Goal: Task Accomplishment & Management: Manage account settings

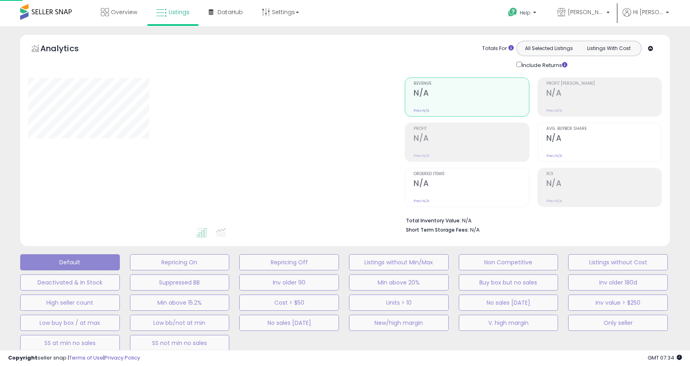
type input "**********"
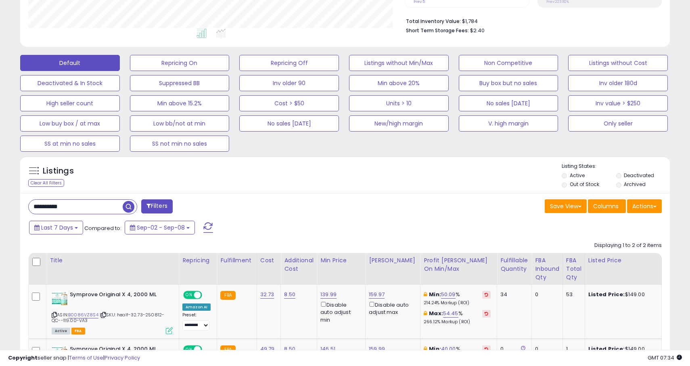
scroll to position [276, 0]
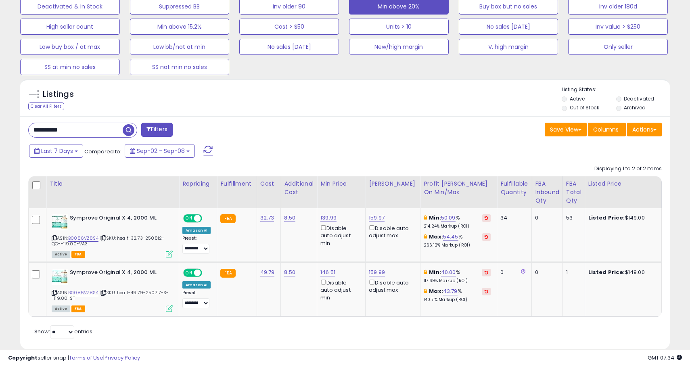
click at [361, 2] on button "Min above 20%" at bounding box center [399, 6] width 100 height 16
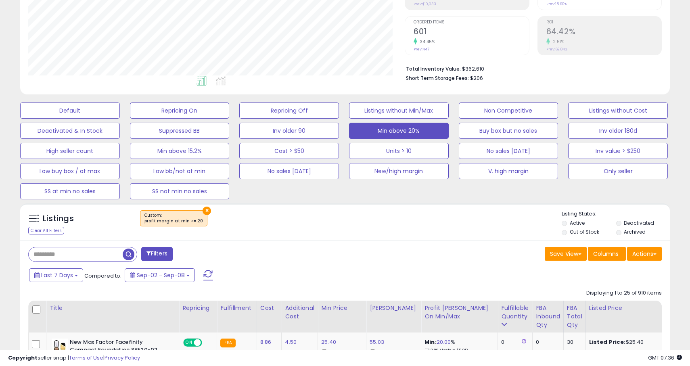
scroll to position [92, 0]
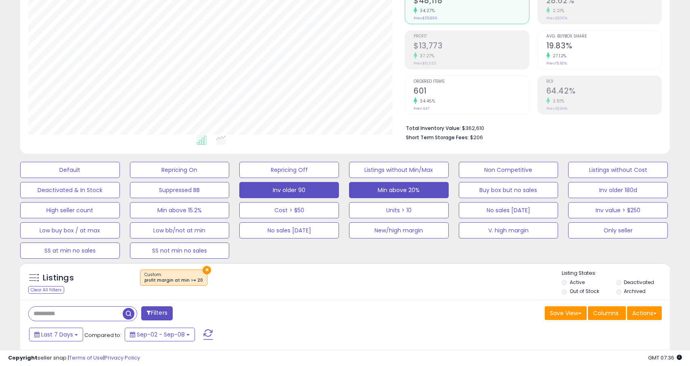
click at [295, 189] on button "Inv older 90" at bounding box center [289, 190] width 100 height 16
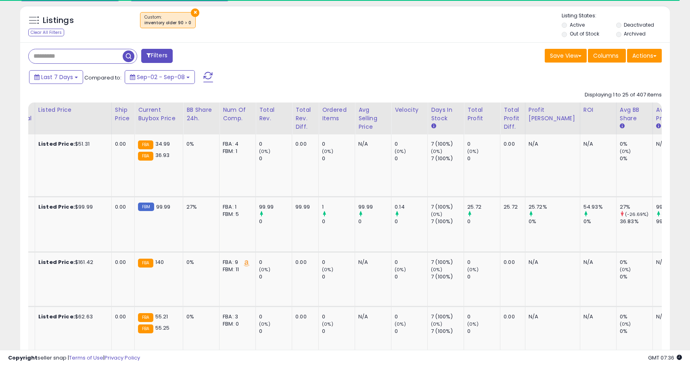
scroll to position [0, 578]
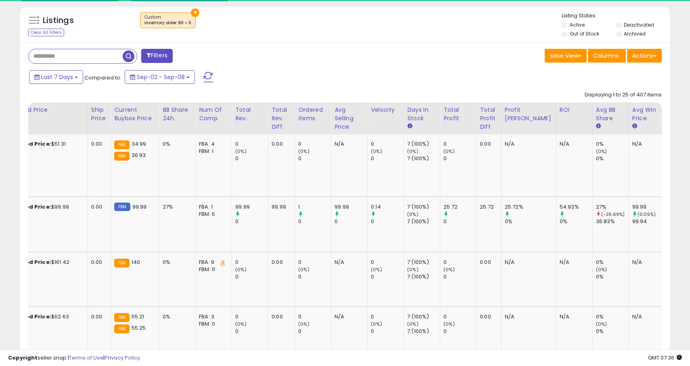
click at [669, 120] on div "Inv. value" at bounding box center [678, 114] width 18 height 17
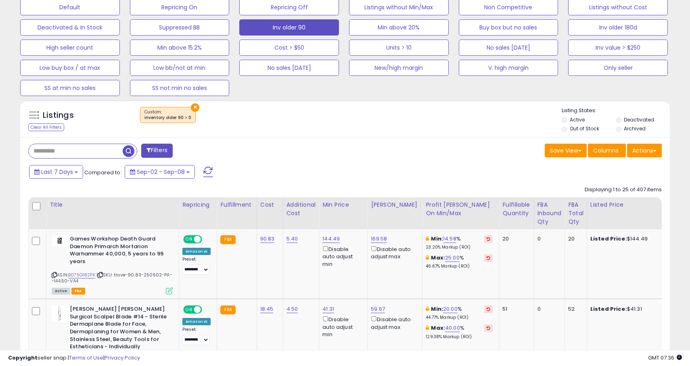
scroll to position [391, 0]
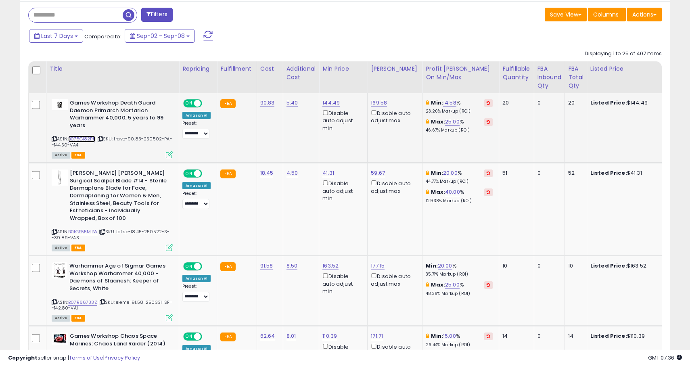
click at [87, 138] on link "B075G182PK" at bounding box center [81, 139] width 27 height 7
click at [89, 229] on link "B01GF55MJW" at bounding box center [82, 232] width 29 height 7
click at [84, 299] on link "B07R66733Z" at bounding box center [82, 302] width 29 height 7
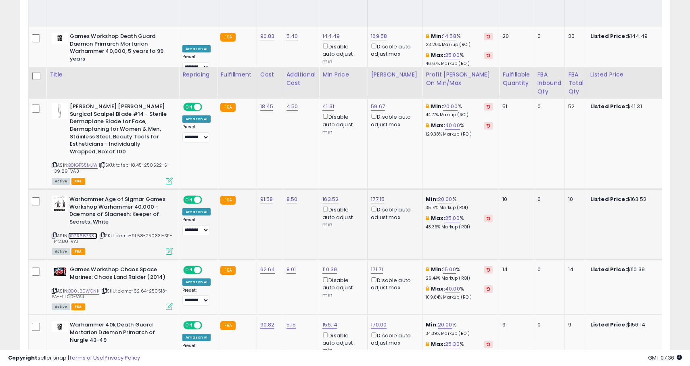
scroll to position [525, 0]
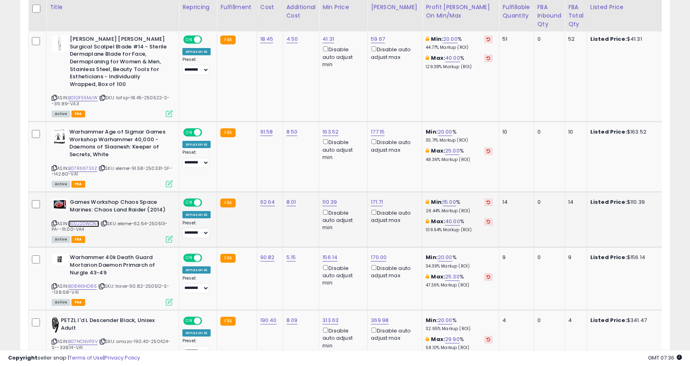
click at [85, 220] on link "B00J20WONK" at bounding box center [83, 223] width 31 height 7
click at [85, 283] on link "B08RK1HD85" at bounding box center [82, 286] width 29 height 7
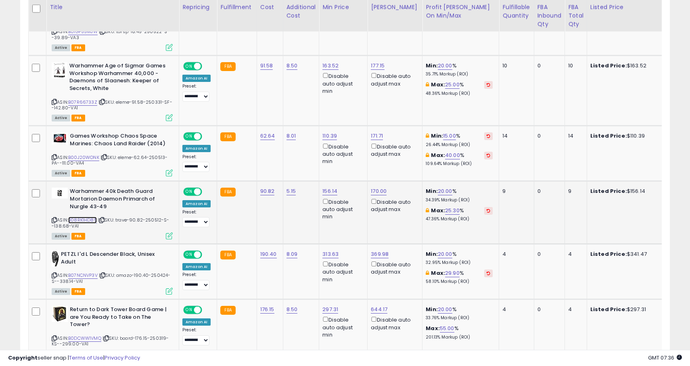
scroll to position [623, 0]
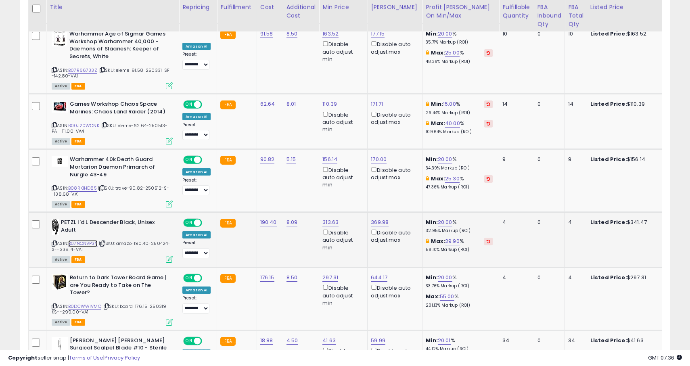
click at [92, 240] on link "B07NCNVP3V" at bounding box center [82, 243] width 29 height 7
click at [92, 303] on link "B0DCWW1VMQ" at bounding box center [84, 306] width 33 height 7
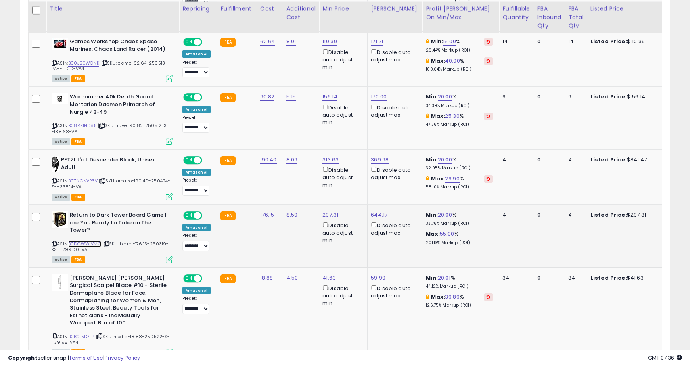
scroll to position [689, 0]
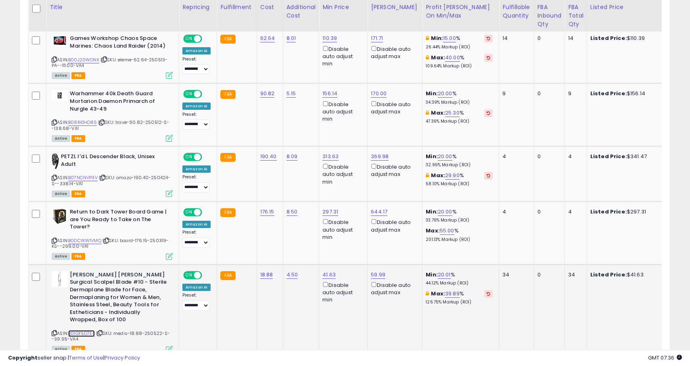
click at [88, 330] on link "B01GF5D7E4" at bounding box center [81, 333] width 27 height 7
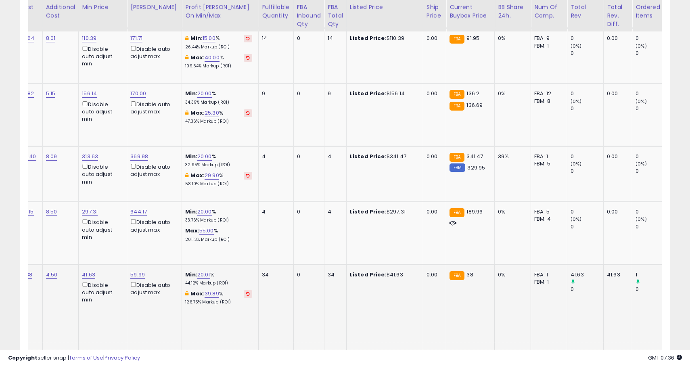
scroll to position [0, 0]
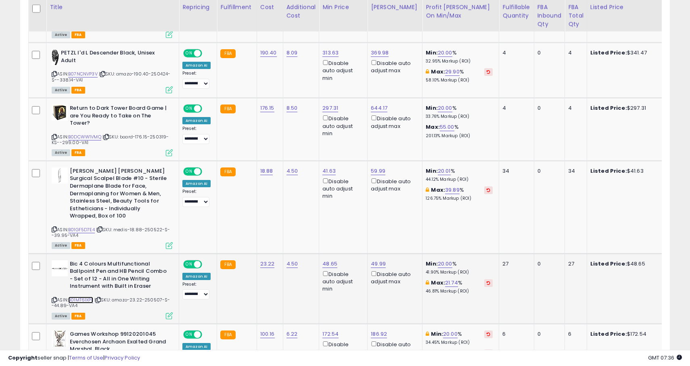
click at [84, 297] on link "B01MT61XPL" at bounding box center [80, 300] width 25 height 7
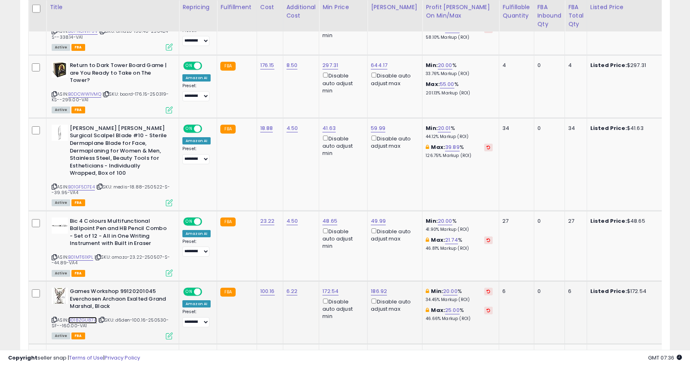
click at [86, 317] on link "B018ZGU87A" at bounding box center [82, 320] width 29 height 7
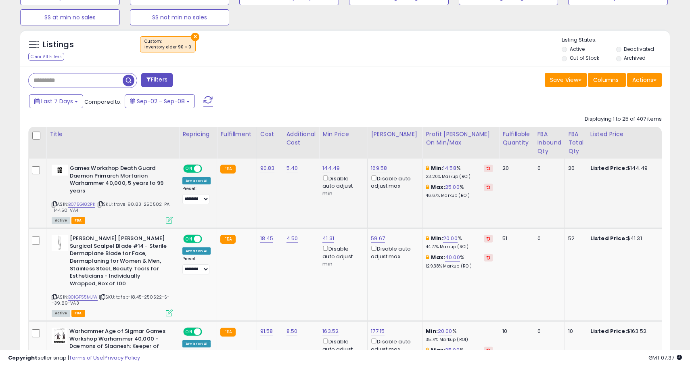
click at [451, 171] on div "Min: 14.58 % 23.20% Markup (ROI)" at bounding box center [459, 172] width 67 height 15
click at [444, 171] on link "14.58" at bounding box center [449, 168] width 13 height 8
click button "submit" at bounding box center [469, 140] width 14 height 12
click at [55, 203] on icon at bounding box center [54, 204] width 5 height 4
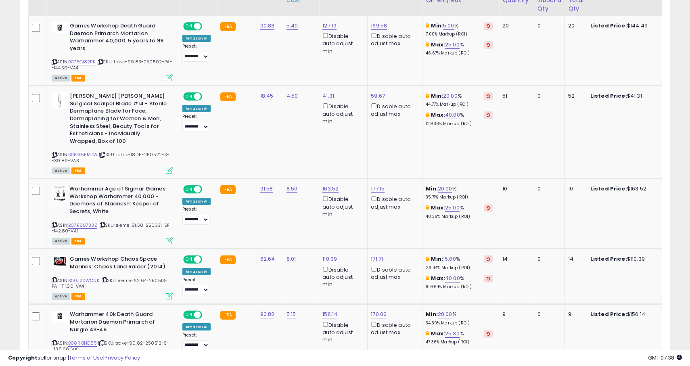
scroll to position [495, 0]
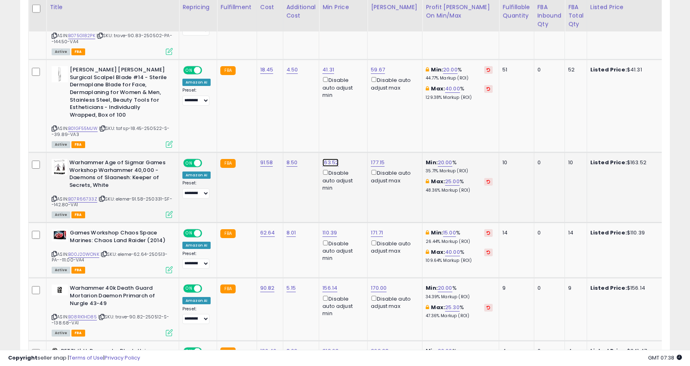
click at [333, 159] on link "163.52" at bounding box center [331, 163] width 16 height 8
type input "**"
click button "submit" at bounding box center [355, 127] width 14 height 12
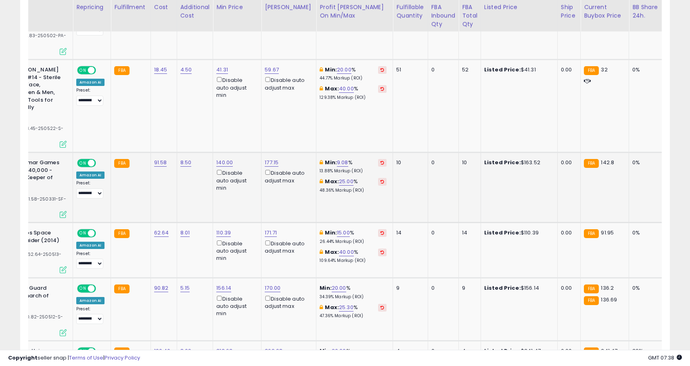
scroll to position [0, 106]
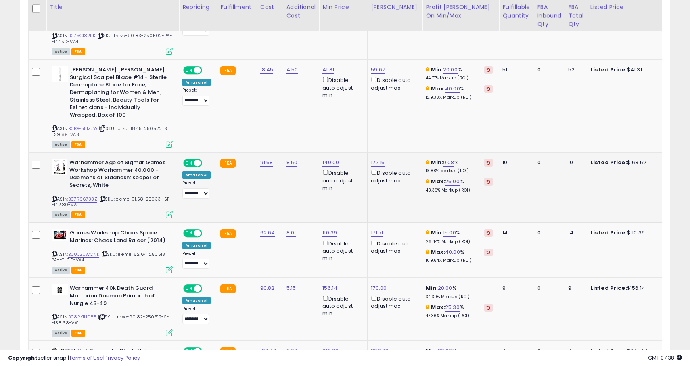
click at [55, 197] on icon at bounding box center [54, 199] width 5 height 4
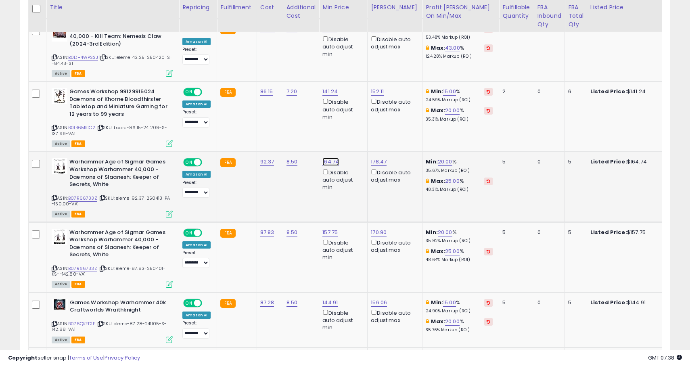
click at [331, 158] on link "164.74" at bounding box center [331, 162] width 17 height 8
type input "***"
click button "submit" at bounding box center [355, 119] width 14 height 12
click at [332, 229] on link "157.75" at bounding box center [330, 233] width 15 height 8
type input "***"
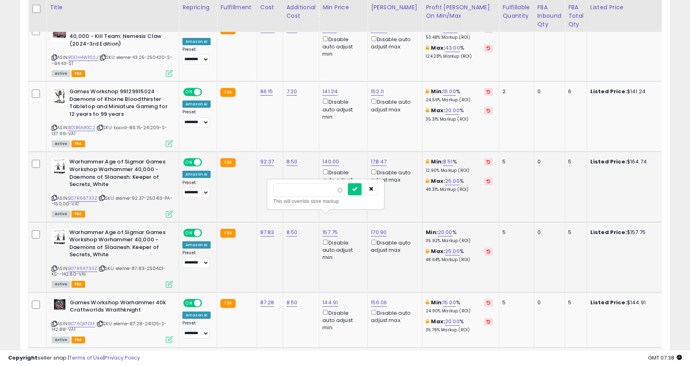
click button "submit" at bounding box center [355, 189] width 14 height 12
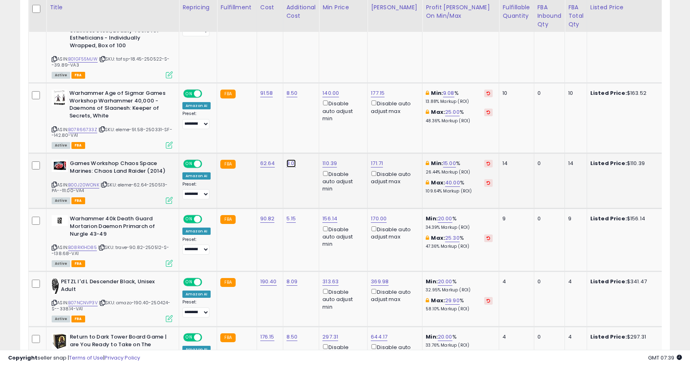
click at [289, 159] on link "8.01" at bounding box center [292, 163] width 10 height 8
click button "submit" at bounding box center [315, 136] width 14 height 12
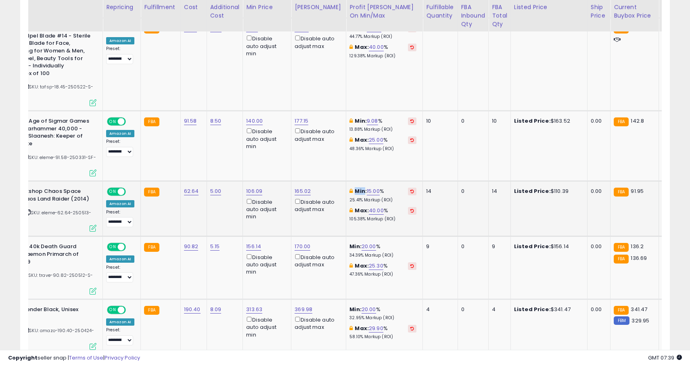
scroll to position [536, 0]
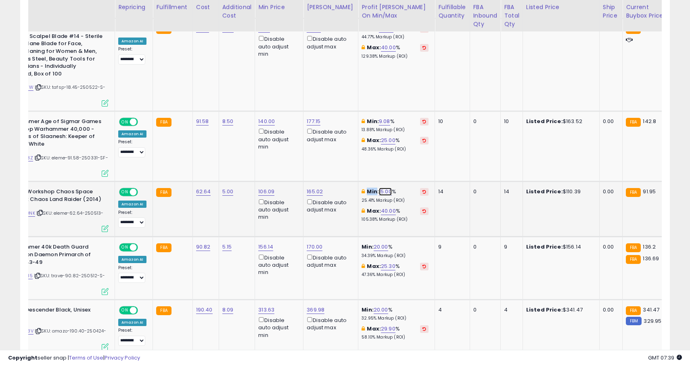
click at [379, 188] on link "15.00" at bounding box center [385, 192] width 13 height 8
type input "*"
click button "submit" at bounding box center [405, 156] width 14 height 12
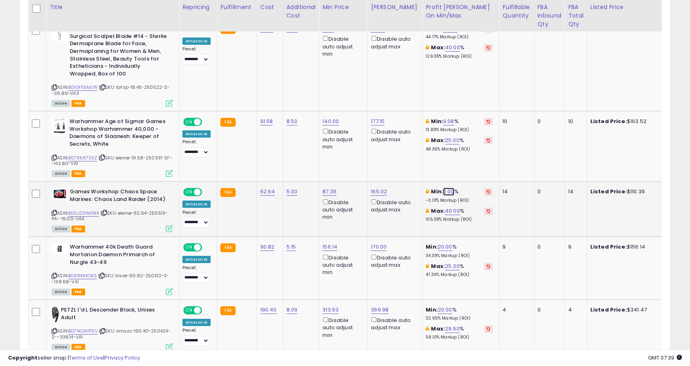
click at [447, 188] on link "0.00" at bounding box center [448, 192] width 11 height 8
click at [461, 150] on button "submit" at bounding box center [468, 156] width 14 height 12
type input "**"
click button "submit" at bounding box center [468, 156] width 14 height 12
click at [447, 188] on link "15.00" at bounding box center [449, 192] width 13 height 8
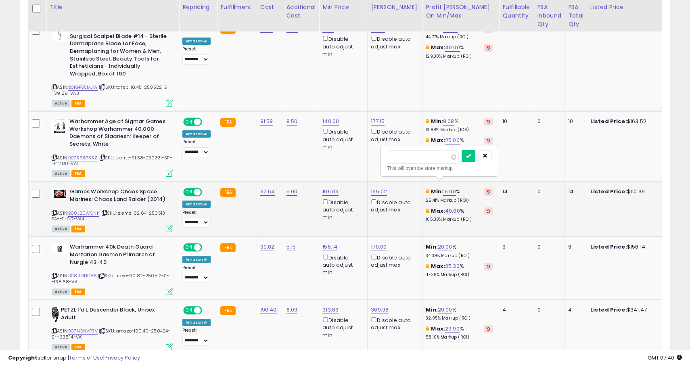
type input "**"
click button "submit" at bounding box center [469, 156] width 14 height 12
click at [442, 198] on p "36.48% Markup (ROI)" at bounding box center [459, 201] width 67 height 6
click at [443, 188] on link "20.00" at bounding box center [450, 192] width 15 height 8
type input "*"
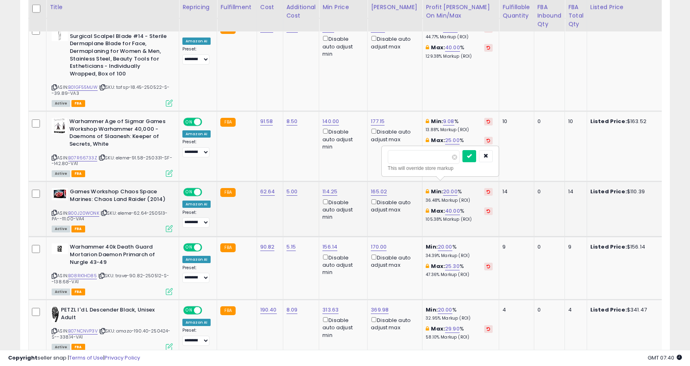
click button "submit" at bounding box center [470, 156] width 14 height 12
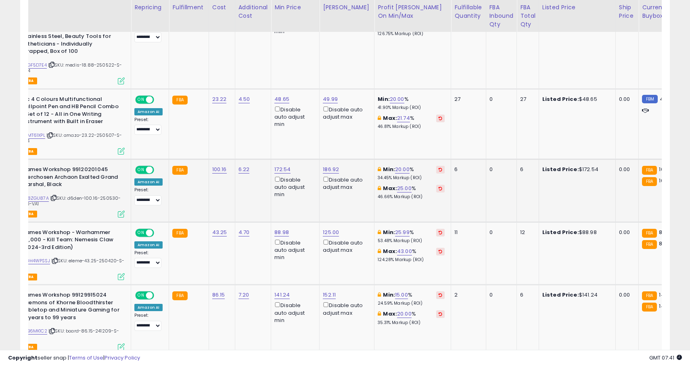
scroll to position [0, 52]
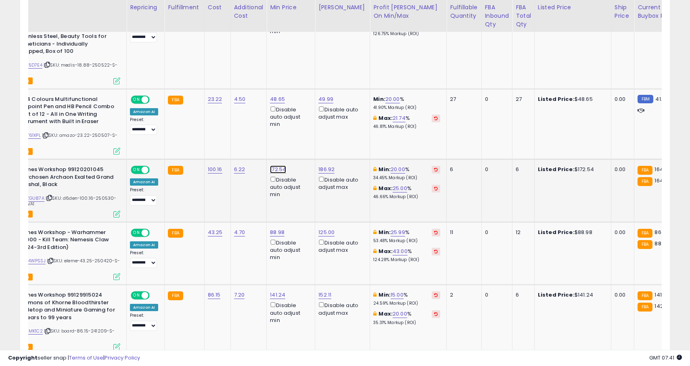
click at [279, 166] on link "172.54" at bounding box center [278, 170] width 16 height 8
type input "***"
click button "submit" at bounding box center [303, 126] width 14 height 12
